Goal: Check status: Check status

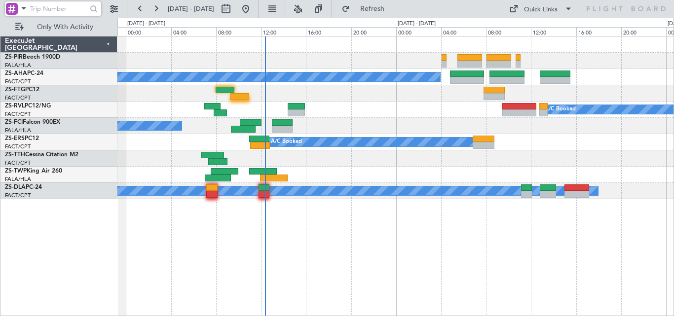
click at [74, 9] on input "text" at bounding box center [58, 8] width 57 height 15
paste input "496299"
type input "496299"
click at [95, 14] on div at bounding box center [93, 8] width 15 height 15
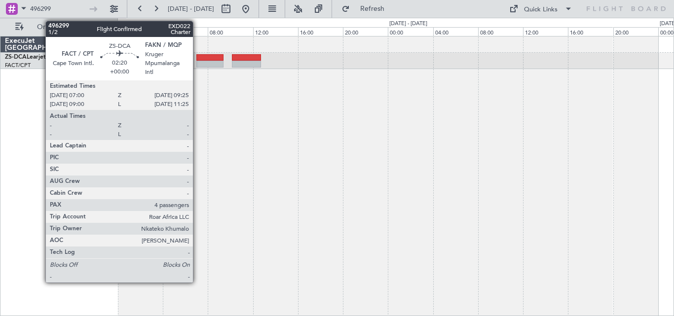
click at [197, 60] on div at bounding box center [210, 57] width 28 height 7
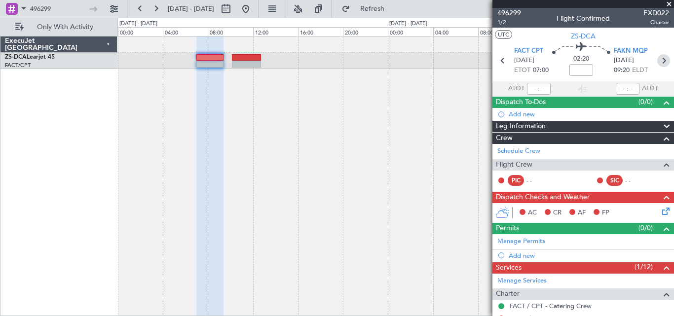
click at [662, 66] on icon at bounding box center [663, 60] width 13 height 13
type input "0"
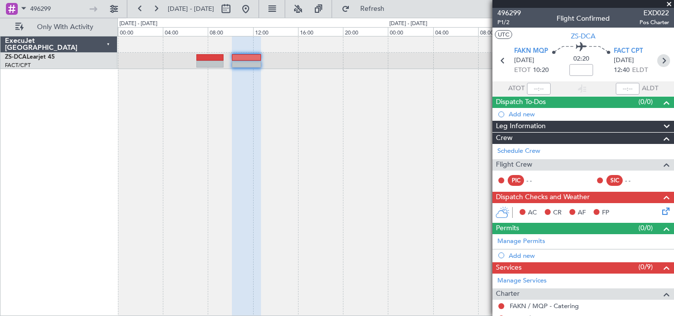
click at [661, 61] on icon at bounding box center [663, 60] width 13 height 13
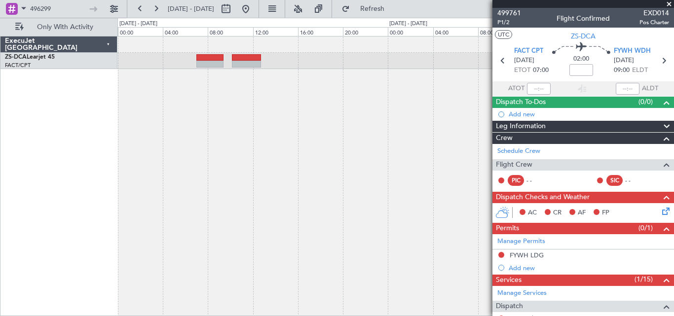
click at [671, 4] on span at bounding box center [669, 4] width 10 height 9
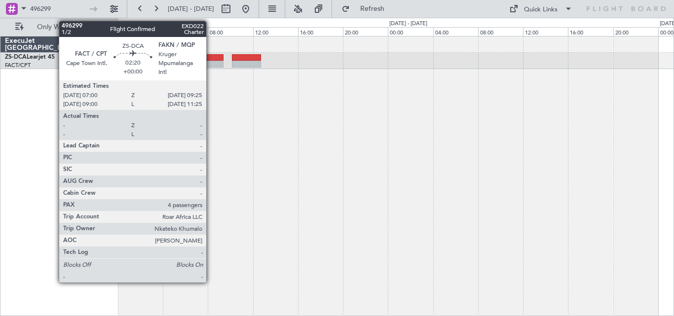
click at [211, 61] on div at bounding box center [210, 64] width 28 height 7
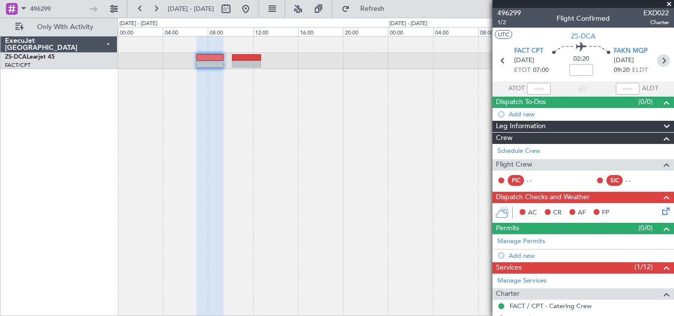
click at [657, 59] on icon at bounding box center [663, 60] width 13 height 13
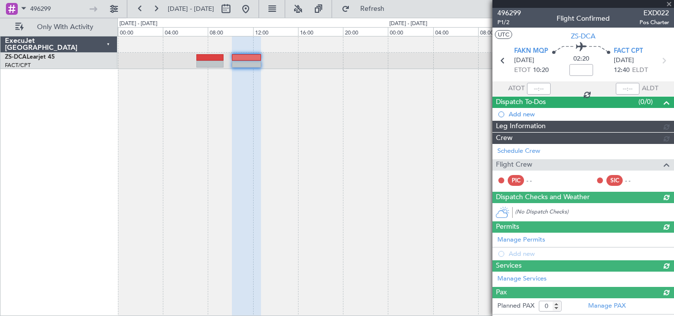
click at [657, 59] on section "FAKN MQP [DATE] ETOT 10:20 02:20 FACT CPT [DATE] 12:40 ELDT" at bounding box center [583, 61] width 182 height 39
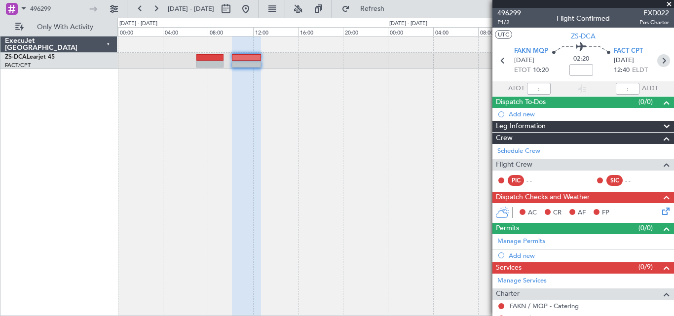
click at [657, 59] on icon at bounding box center [663, 60] width 13 height 13
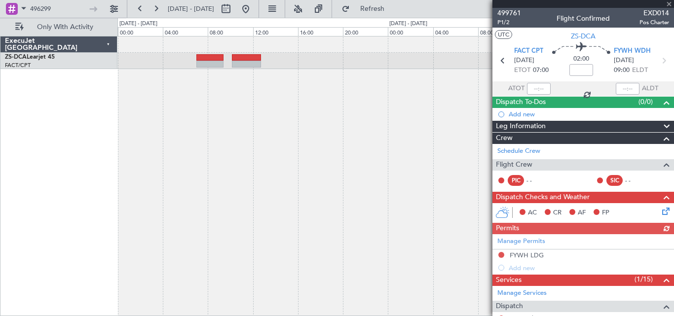
click at [657, 59] on icon at bounding box center [663, 60] width 13 height 13
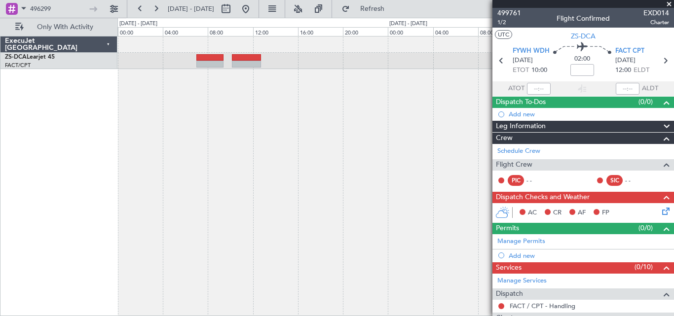
click at [669, 3] on span at bounding box center [669, 4] width 10 height 9
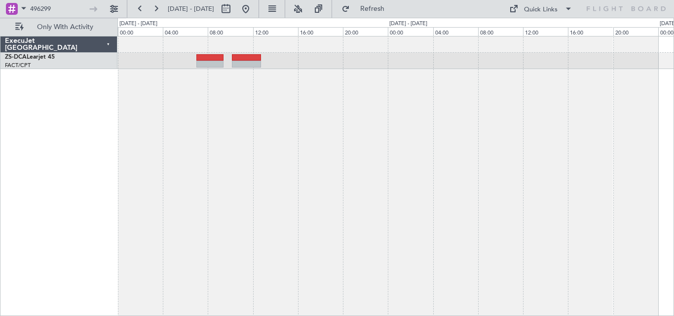
type input "0"
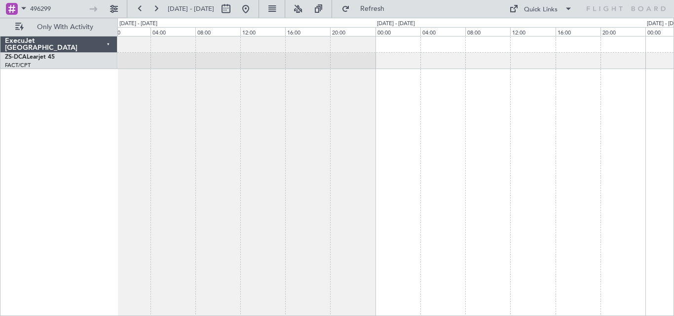
click at [59, 146] on div "ExecuJet [GEOGRAPHIC_DATA] ZS-DCA Learjet 45 FACT/CPT [GEOGRAPHIC_DATA] Intl. 0…" at bounding box center [337, 167] width 674 height 298
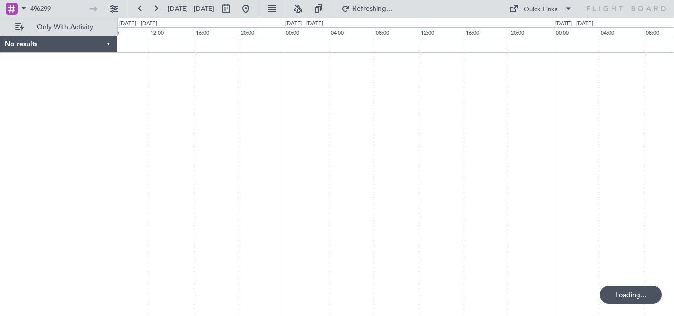
click at [236, 195] on div at bounding box center [395, 176] width 557 height 280
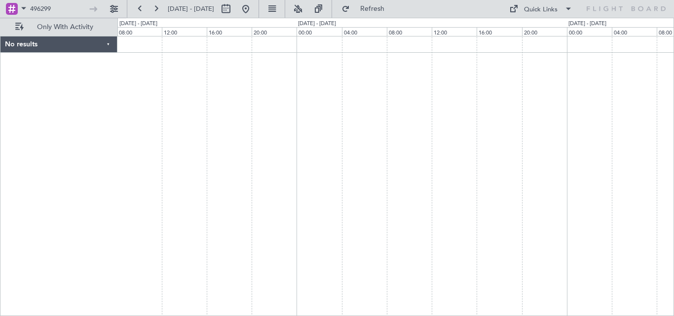
click at [62, 163] on div "No results 0 0 08:00 12:00 16:00 20:00 00:00 [DATE] - [DATE] 04:00 08:00 12:00 …" at bounding box center [337, 167] width 674 height 298
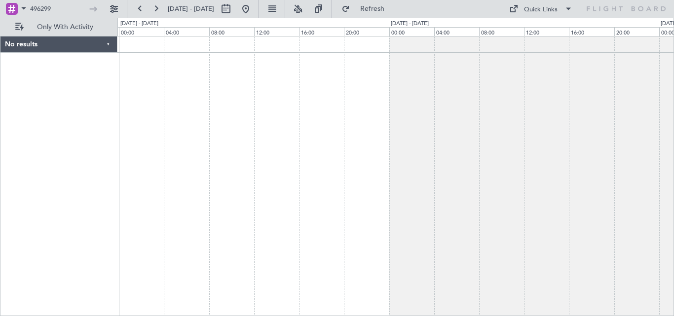
click at [179, 167] on div at bounding box center [395, 176] width 557 height 280
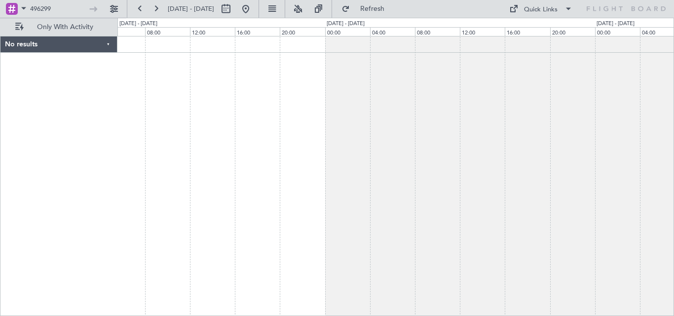
click at [566, 215] on div at bounding box center [395, 176] width 557 height 280
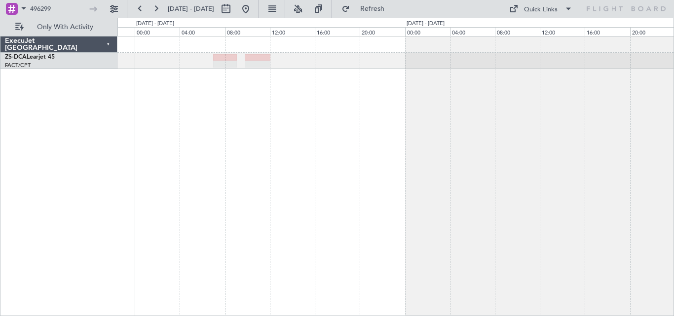
click at [335, 134] on div at bounding box center [395, 176] width 557 height 280
drag, startPoint x: 73, startPoint y: 12, endPoint x: -12, endPoint y: 22, distance: 85.9
click at [0, 22] on html "496299 [DATE] - [DATE] Refresh Quick Links Only With Activity ExecuJet [GEOGRAP…" at bounding box center [337, 158] width 674 height 316
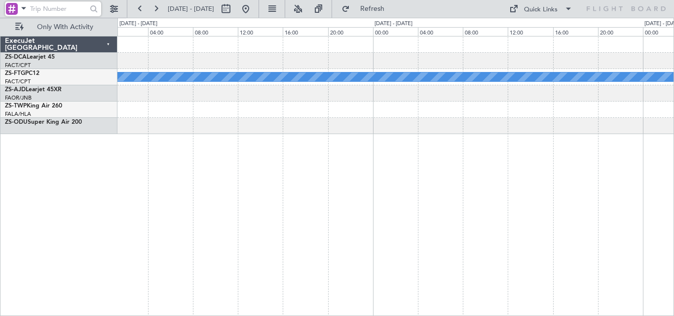
click at [673, 224] on div "A/C Booked A/C Booked A/C Booked ExecuJet [GEOGRAPHIC_DATA] ZS-DCA Learjet 45 F…" at bounding box center [337, 167] width 674 height 298
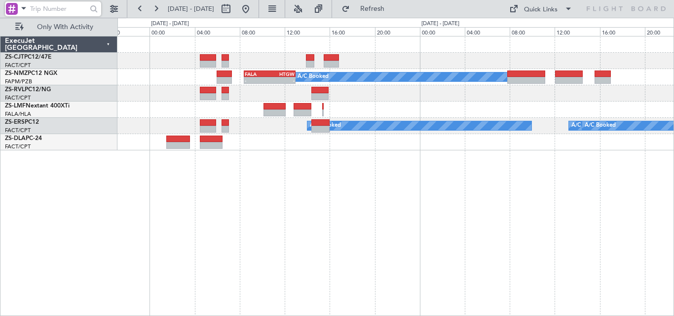
click at [671, 174] on div "A/C Booked - - FALA 08:25 Z HTGW 13:00 Z A/C Unavailable A/C Booked A/C Booked …" at bounding box center [395, 176] width 557 height 280
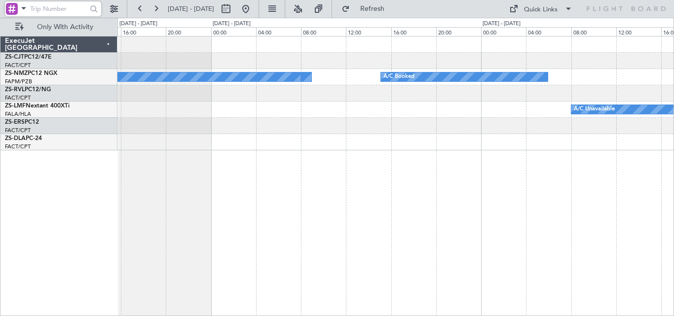
click at [551, 167] on div "A/C Booked A/C Booked A/C Booked A/C Booked A/C Unavailable" at bounding box center [395, 176] width 557 height 280
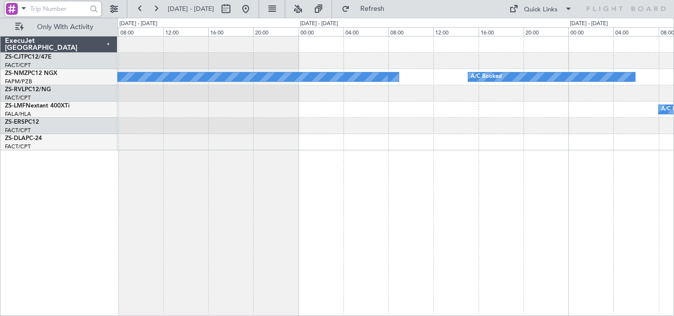
click at [392, 165] on div "A/C Booked A/C Booked A/C Booked A/C Booked A/C Unavailable" at bounding box center [395, 176] width 557 height 280
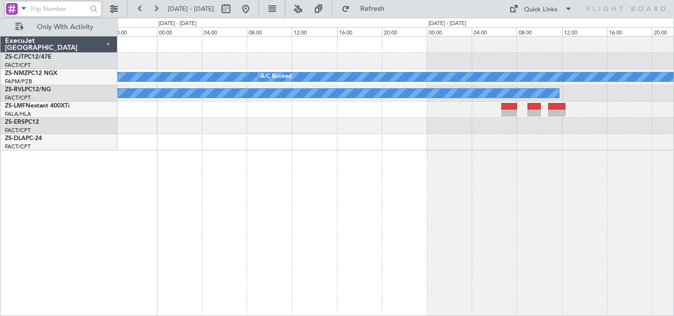
click at [502, 163] on div "A/C Booked A/C Booked A/C Booked A/C Booked A/C Booked A/C Booked ExecuJet [GEO…" at bounding box center [337, 167] width 674 height 298
click at [615, 176] on div "A/C Booked A/C Booked A/C Booked A/C Booked A/C Booked A/C Booked" at bounding box center [395, 176] width 557 height 280
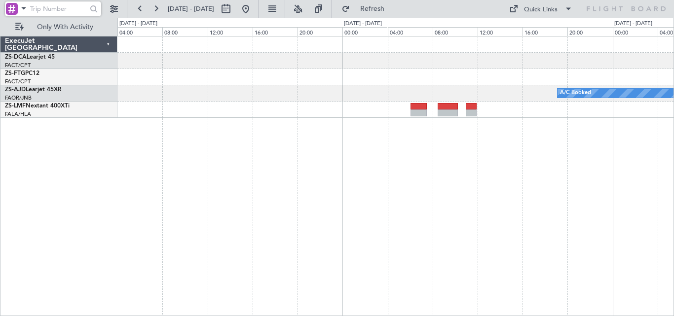
click at [548, 190] on div "- - FACT 08:00 Z FBMN 11:55 Z A/C Booked A/C Booked A/C Booked A/C Booked A/C B…" at bounding box center [395, 176] width 557 height 280
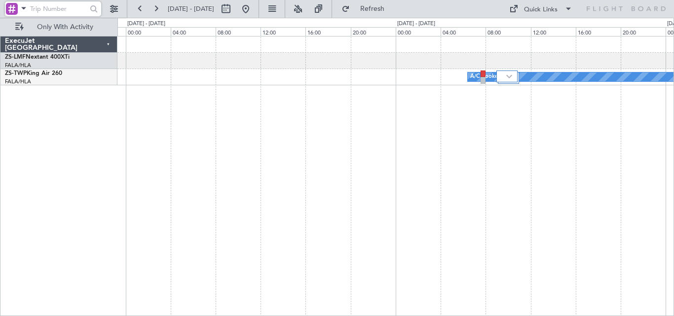
click at [364, 98] on div "A/C Booked A/C Booked" at bounding box center [395, 176] width 557 height 280
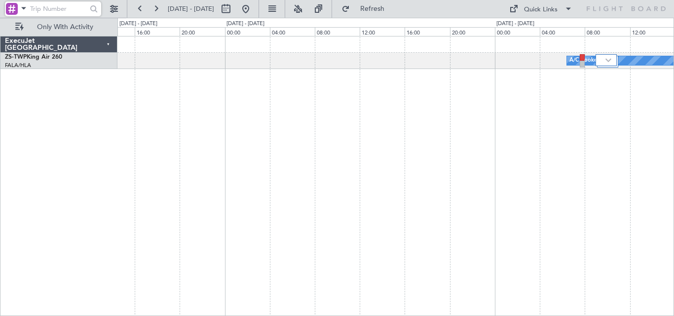
click at [353, 102] on div "A/C Booked A/C Booked A/C Booked A/C Booked" at bounding box center [395, 176] width 557 height 280
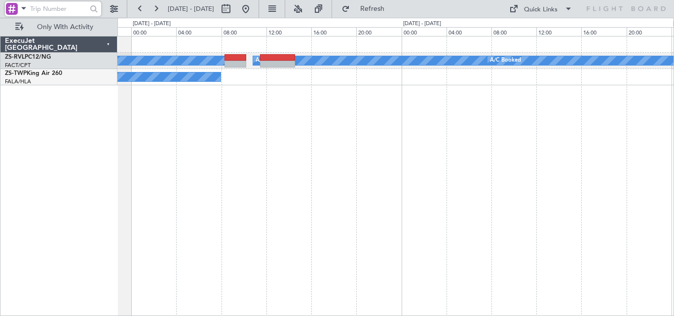
click at [475, 117] on div "A/C Booked A/C Booked A/C Booked A/C Booked A/C Booked A/C Booked A/C Booked" at bounding box center [395, 176] width 557 height 280
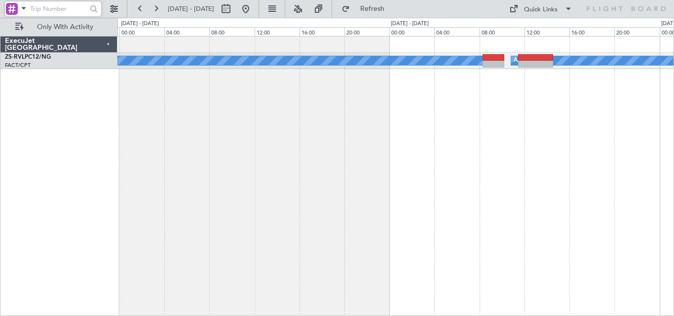
click at [569, 123] on div "A/C Booked A/C Booked A/C Booked" at bounding box center [395, 176] width 557 height 280
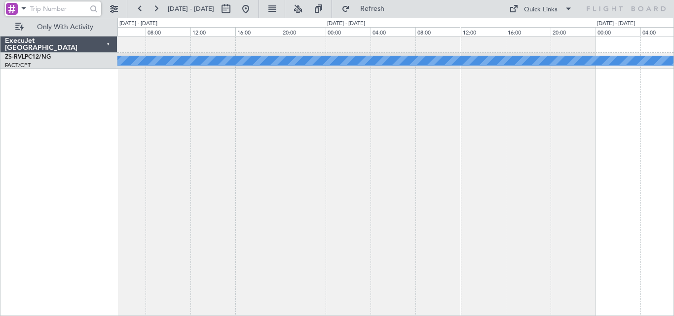
click at [532, 151] on div "A/C Booked A/C Booked" at bounding box center [395, 176] width 557 height 280
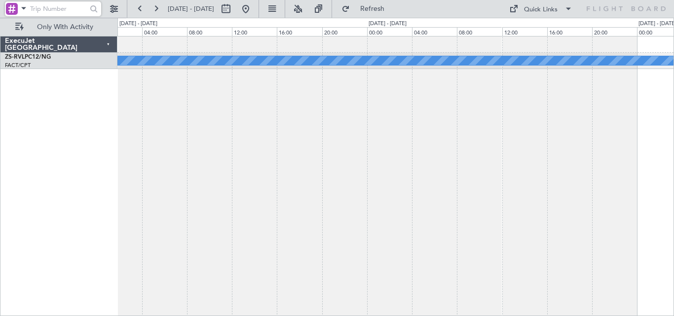
click at [544, 157] on div "A/C Booked A/C Booked" at bounding box center [395, 176] width 557 height 280
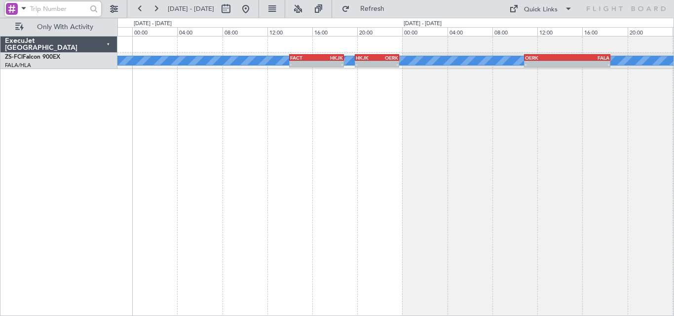
click at [519, 160] on div "A/C Booked A/C Booked A/C Booked - - FACT 14:00 Z HKJK 18:50 Z - - HKJK 19:50 Z…" at bounding box center [395, 176] width 557 height 280
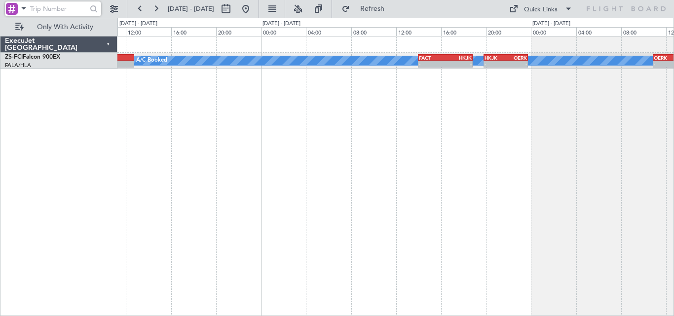
click at [490, 145] on div "A/C Booked A/C Booked A/C Booked - - FACT 14:00 Z HKJK 18:50 Z - - HKJK 19:50 Z…" at bounding box center [395, 176] width 557 height 280
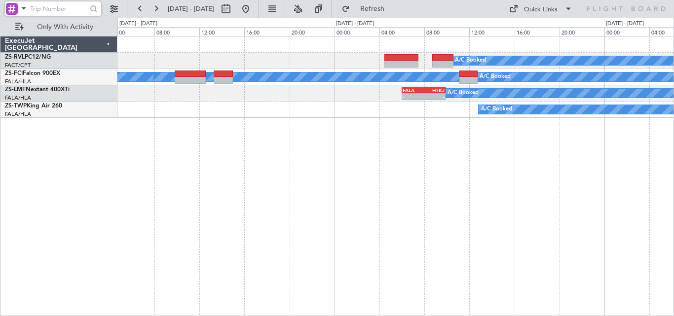
click at [488, 189] on div "A/C Booked A/C Booked A/C Booked A/C Booked A/C Booked A/C Booked A/C Booked FA…" at bounding box center [395, 176] width 557 height 280
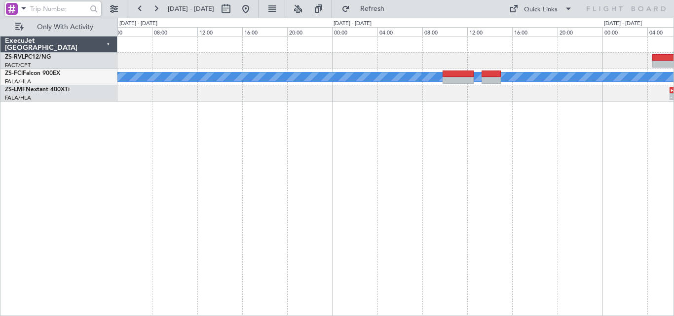
click at [534, 183] on div "A/C Booked A/C Booked A/C Booked A/C Booked A/C Booked A/C Booked A/C Booked - …" at bounding box center [395, 176] width 557 height 280
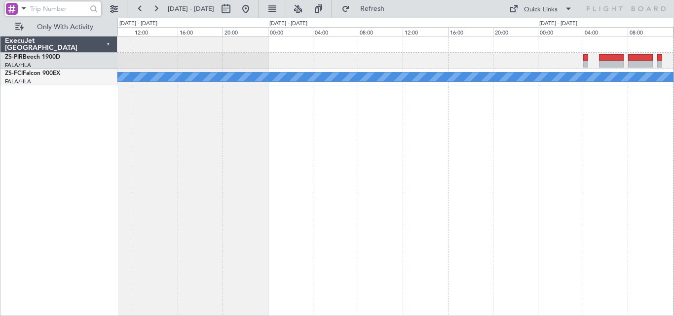
click at [579, 189] on div "A/C Booked A/C Booked A/C Booked A/C Booked A/C Booked" at bounding box center [395, 176] width 557 height 280
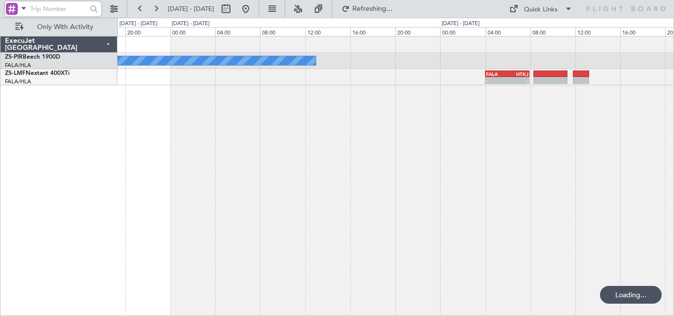
click at [635, 218] on div "A/C Booked FALA 04:00 Z HTKJ 07:56 Z - -" at bounding box center [395, 176] width 557 height 280
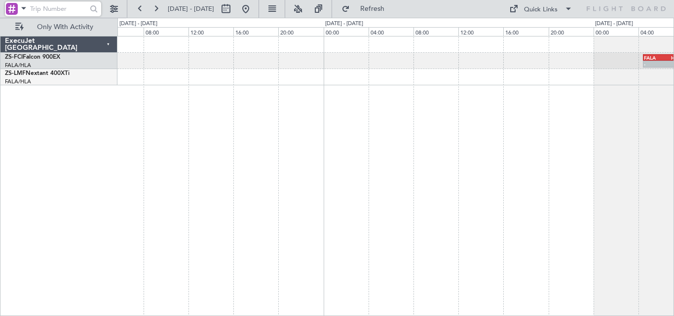
click at [673, 194] on div "- - FALA 04:25 Z HTKJ 08:05 Z A/C Booked HTKJ 08:35 Z FYWH 12:45 Z - - A/C Book…" at bounding box center [337, 167] width 674 height 298
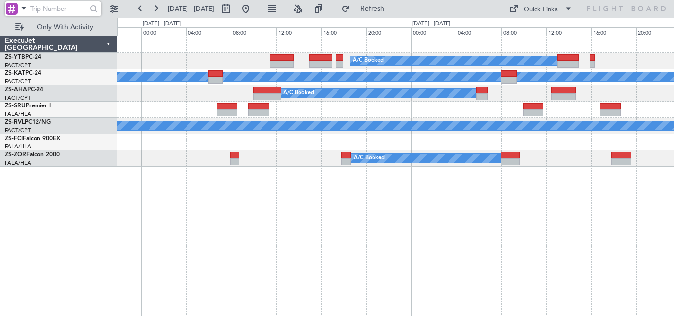
click at [556, 193] on div "A/C Booked Planned Maint Lanseria A/C Unavailable A/C Booked A/C Booked - - FAM…" at bounding box center [395, 176] width 557 height 280
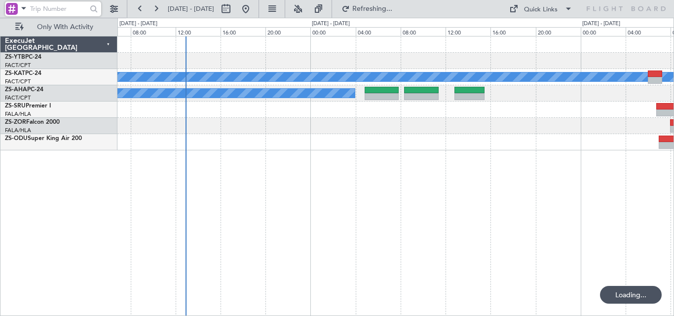
click at [604, 231] on div "A/C Booked A/C Unavailable A/C Booked A/C Booked A/C Booked" at bounding box center [395, 176] width 557 height 280
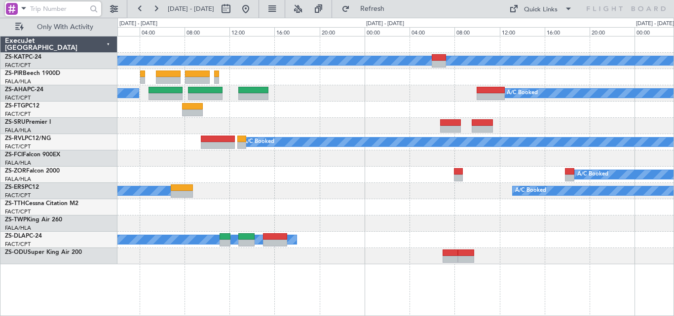
click at [388, 184] on div "A/C Unavailable A/C Booked A/C Booked A/C Booked A/C Booked A/C Booked A/C Book…" at bounding box center [395, 151] width 556 height 228
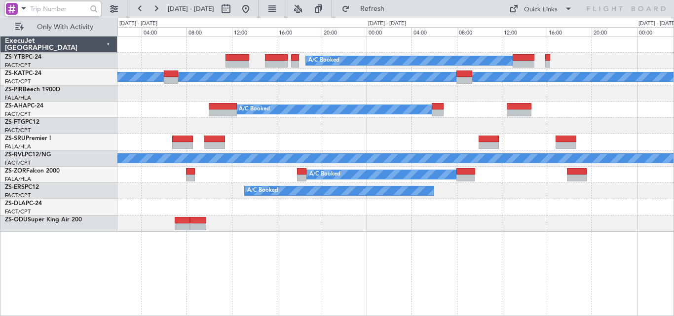
click at [308, 245] on div "A/C Booked Planned Maint Lanseria A/C Unavailable A/C Booked A/C Booked A/C Boo…" at bounding box center [395, 176] width 557 height 280
